Goal: Task Accomplishment & Management: Manage account settings

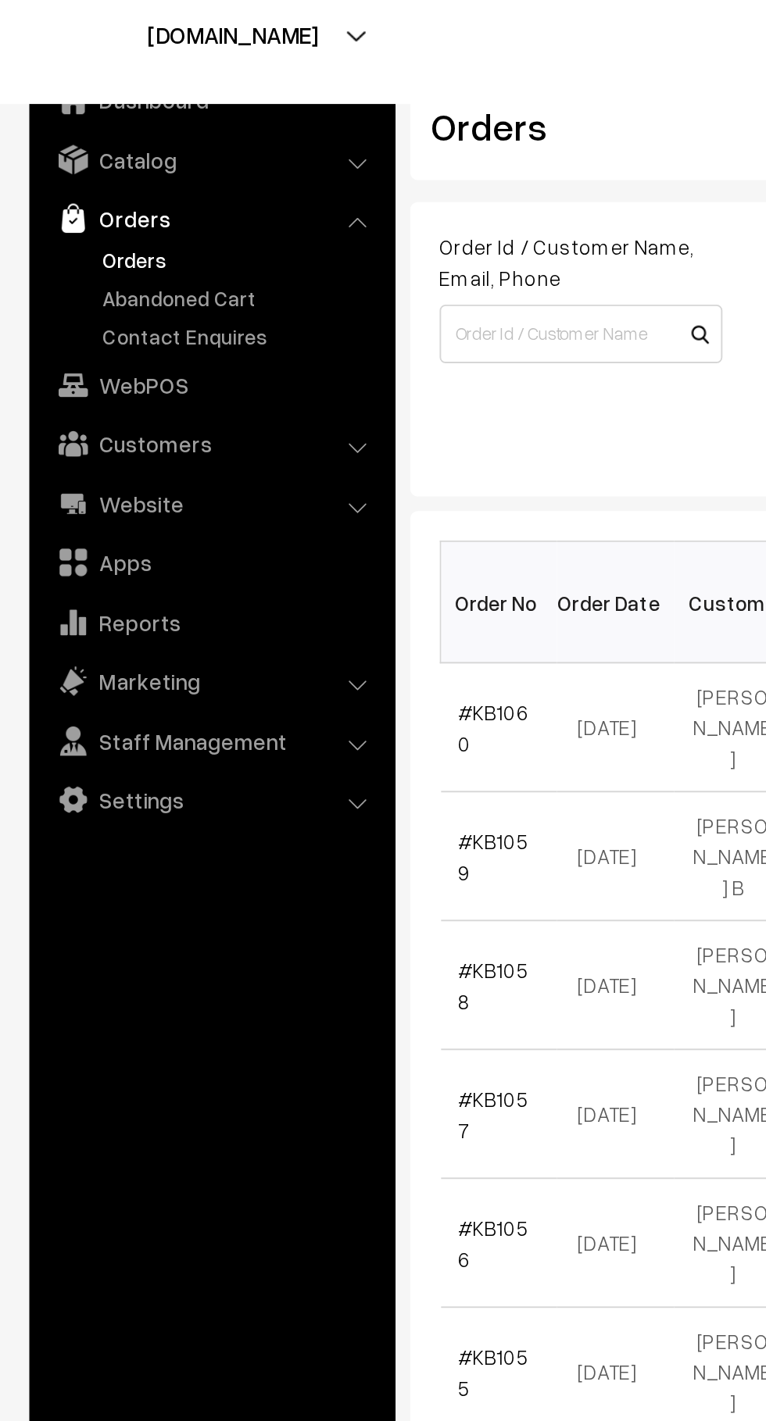
click at [148, 193] on link "Abandoned Cart" at bounding box center [128, 194] width 155 height 16
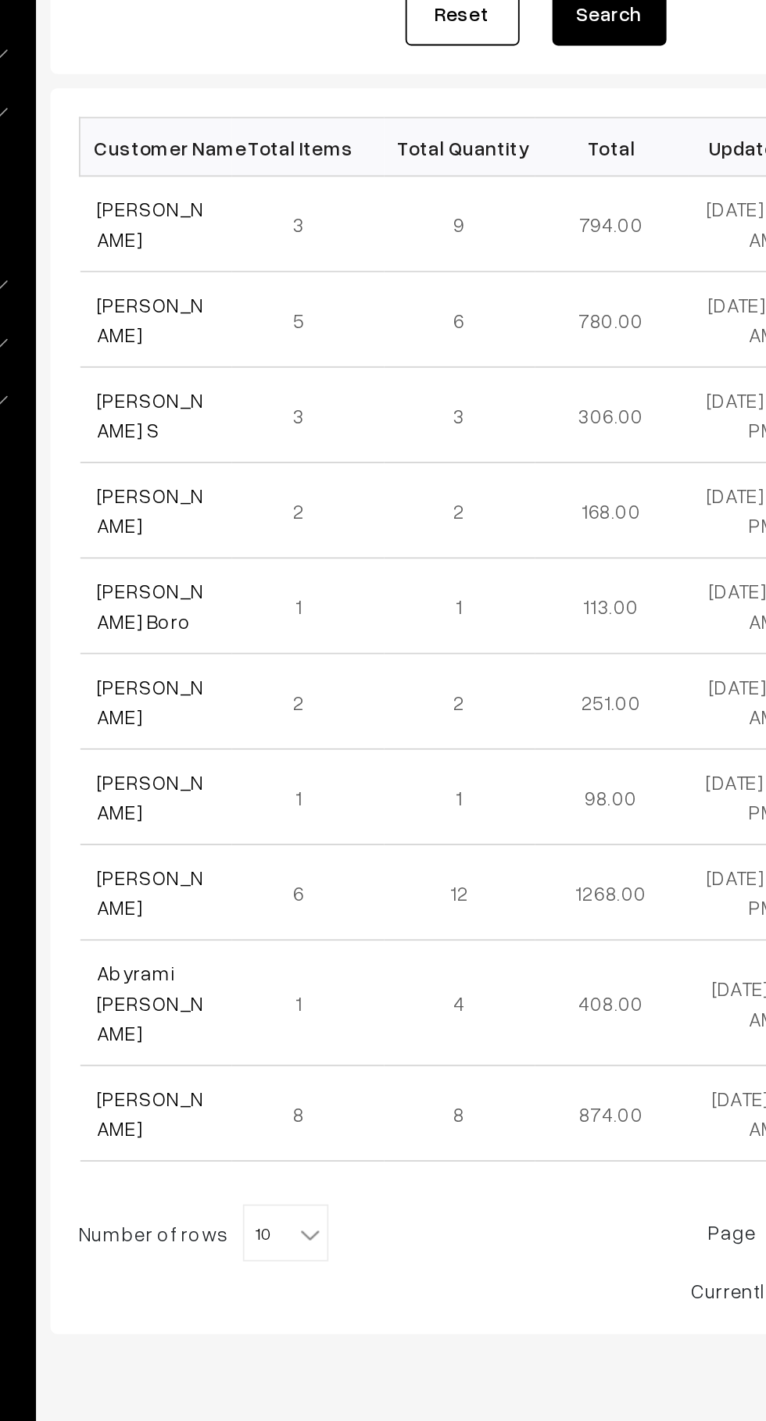
click at [273, 372] on link "KIRAN K" at bounding box center [274, 367] width 59 height 30
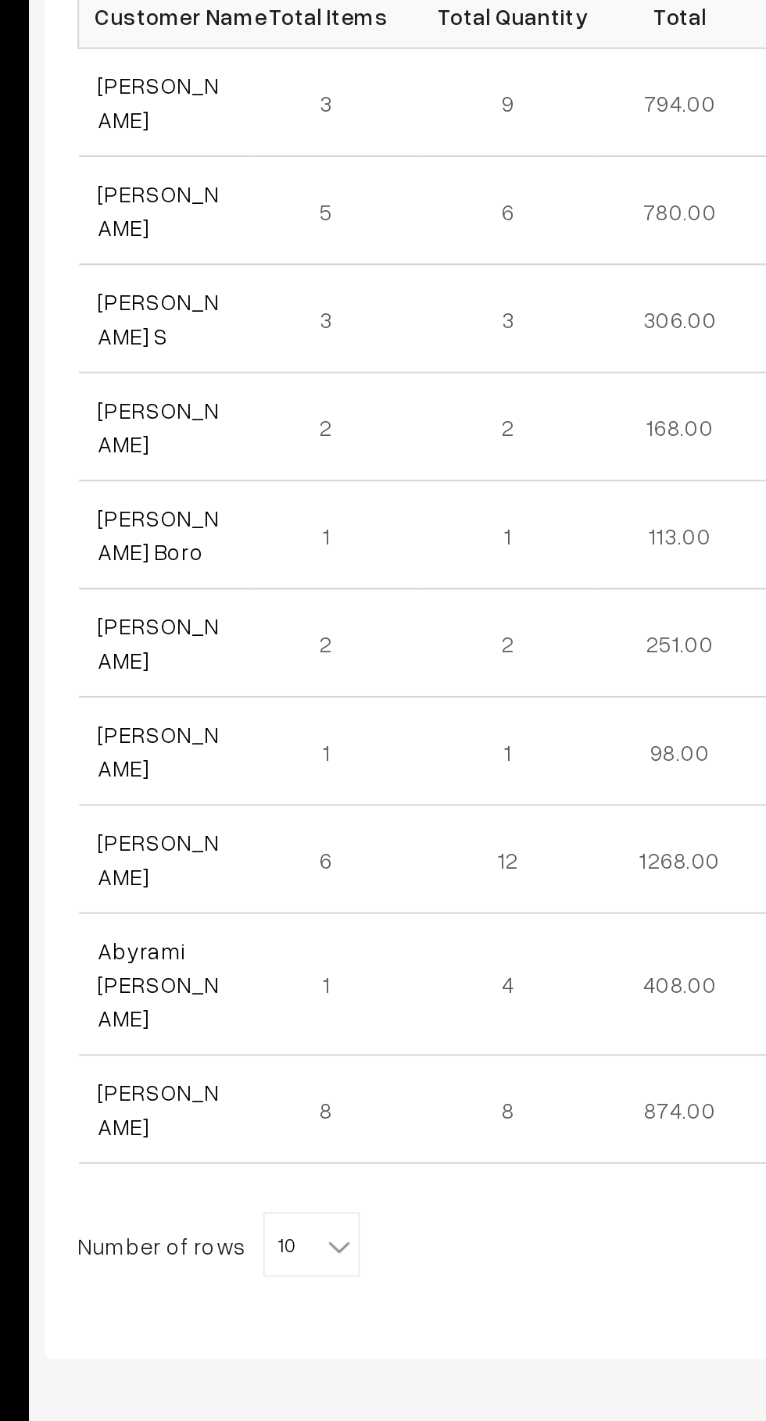
click at [271, 425] on link "Richa Agarwal" at bounding box center [274, 420] width 59 height 30
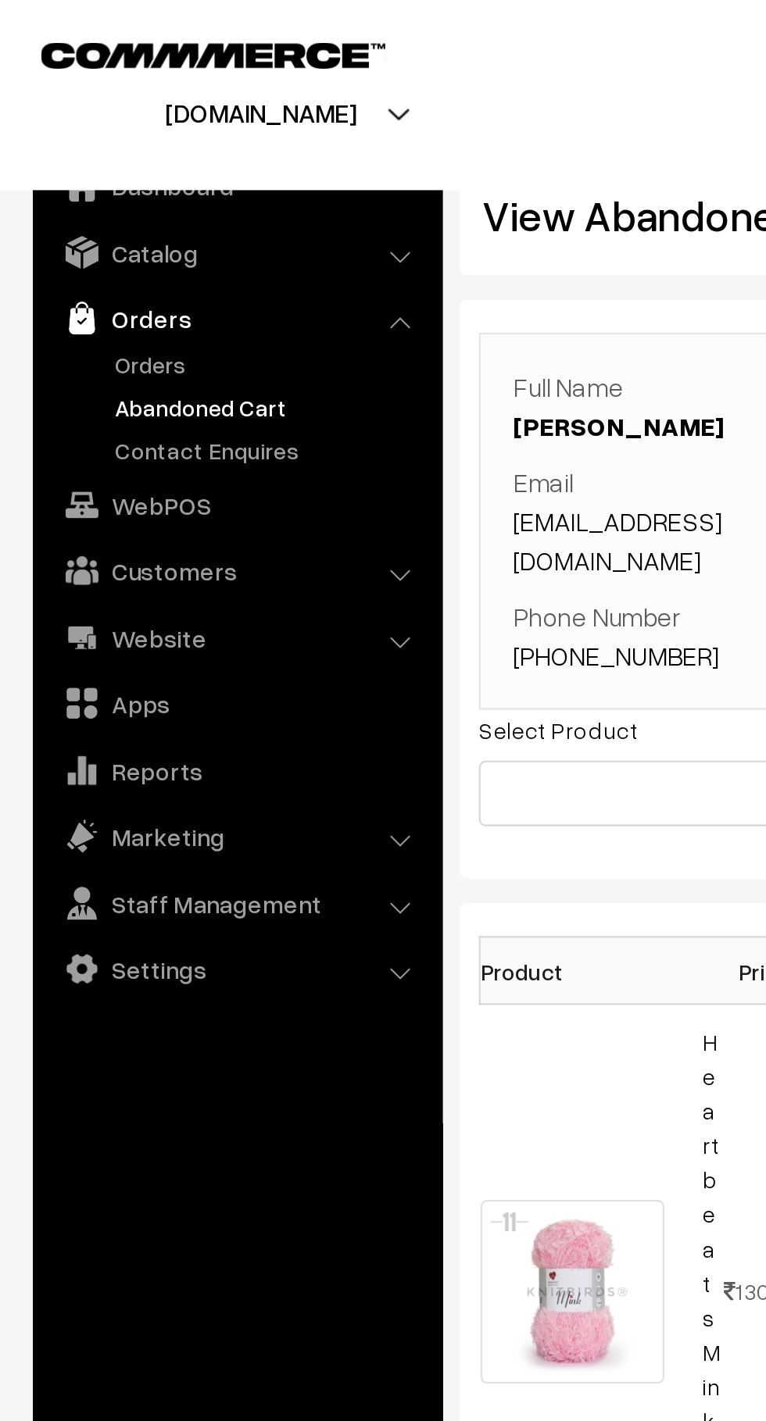
click at [146, 271] on link "Customers" at bounding box center [113, 272] width 186 height 28
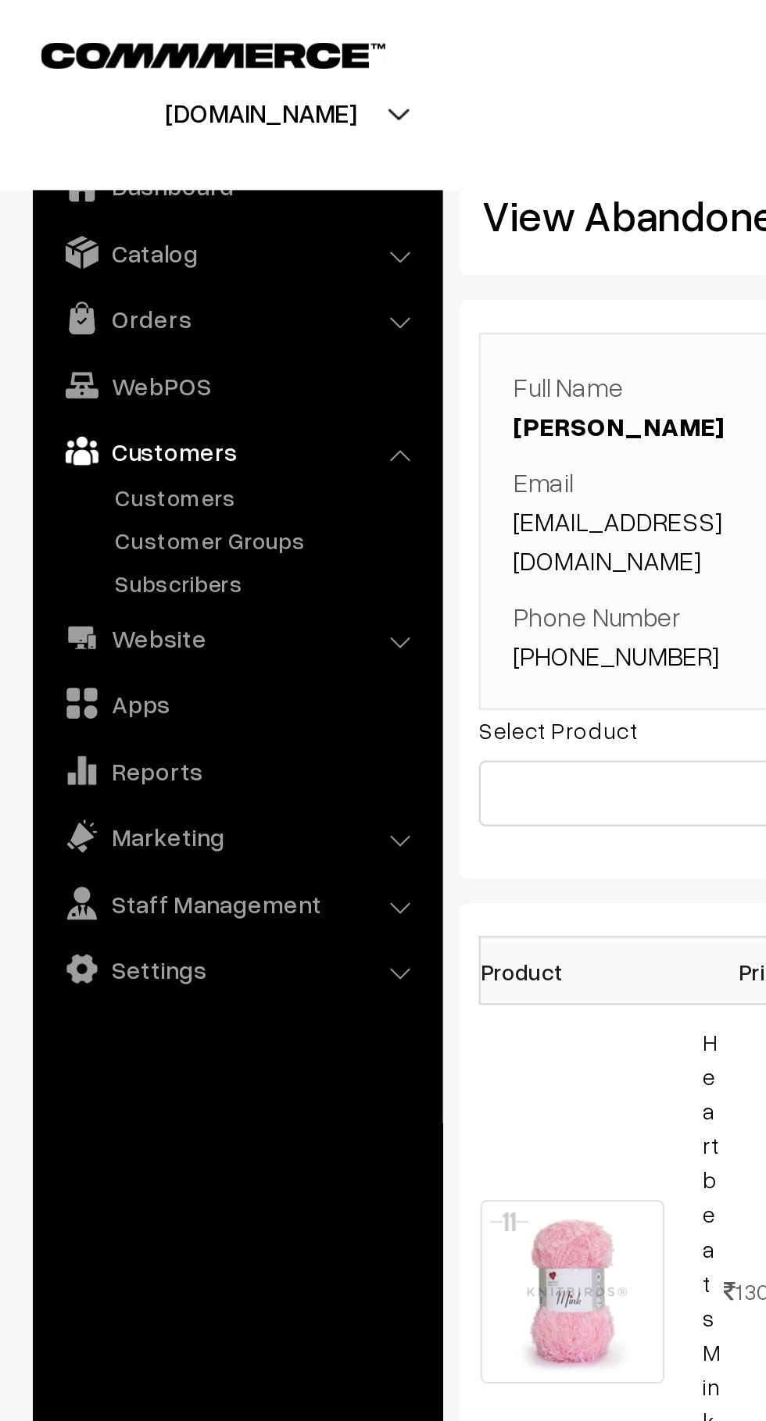
click at [109, 238] on link "Customers" at bounding box center [128, 237] width 155 height 16
